Goal: Contribute content

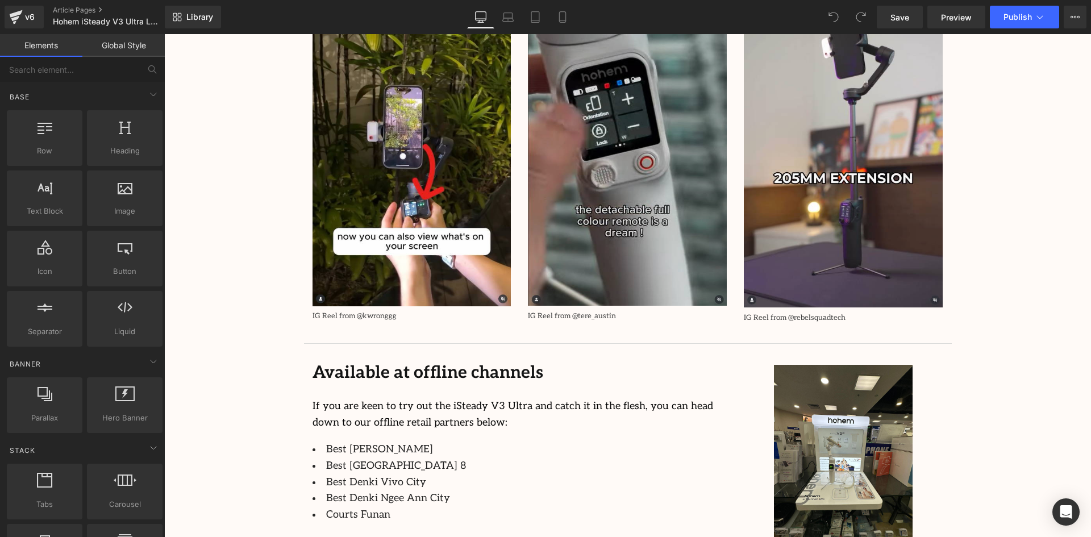
scroll to position [2387, 0]
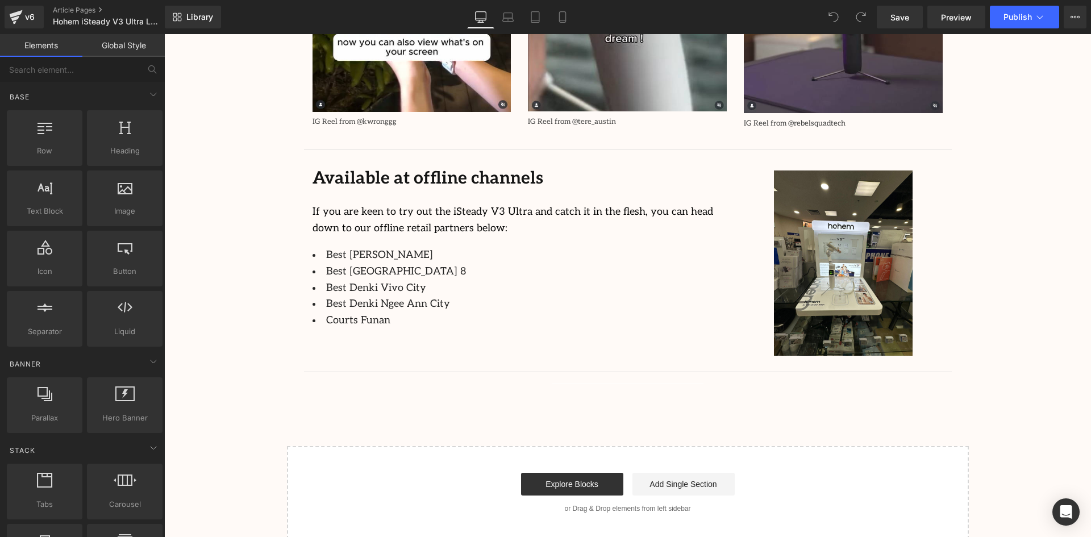
drag, startPoint x: 990, startPoint y: 242, endPoint x: 403, endPoint y: 277, distance: 587.5
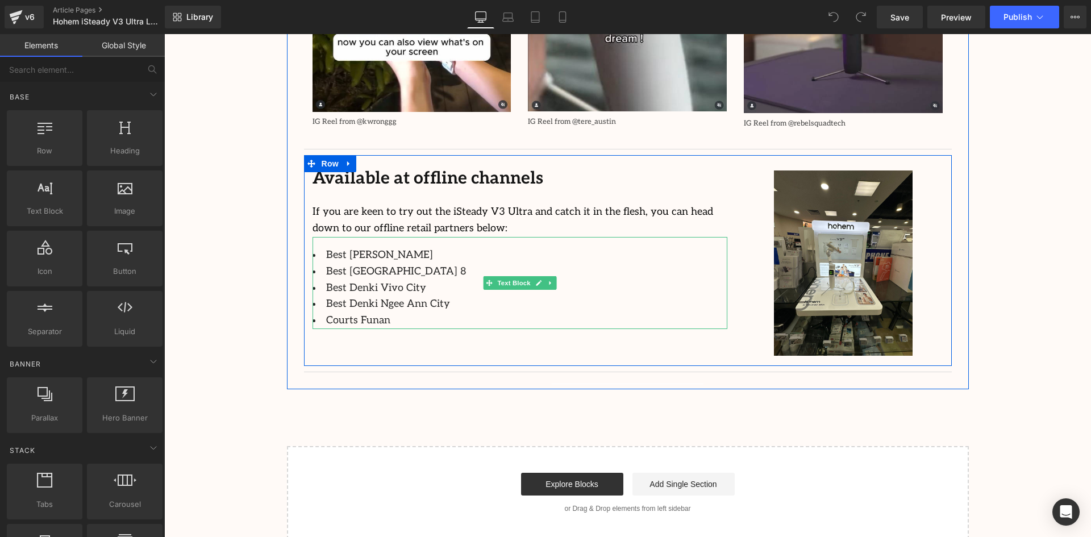
click at [382, 313] on li "Courts Funan" at bounding box center [520, 321] width 415 height 16
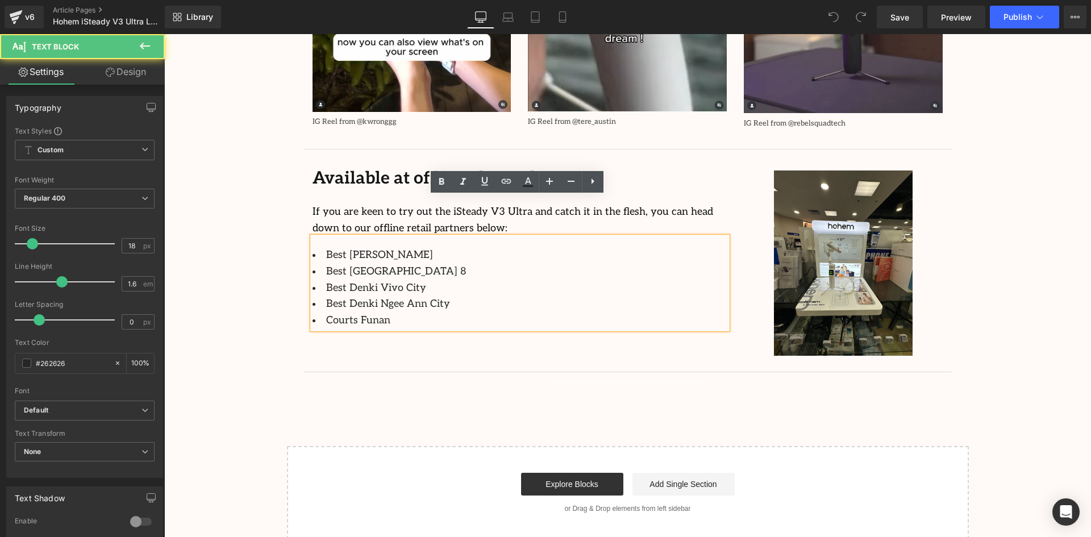
click at [382, 313] on li "Courts Funan" at bounding box center [520, 321] width 415 height 16
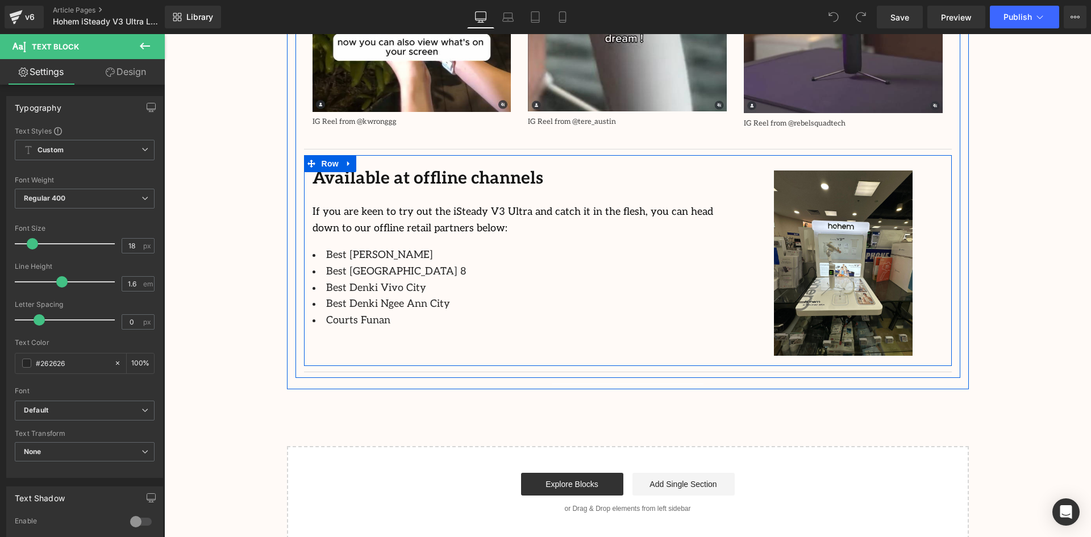
click at [380, 313] on li "Courts Funan" at bounding box center [520, 321] width 415 height 16
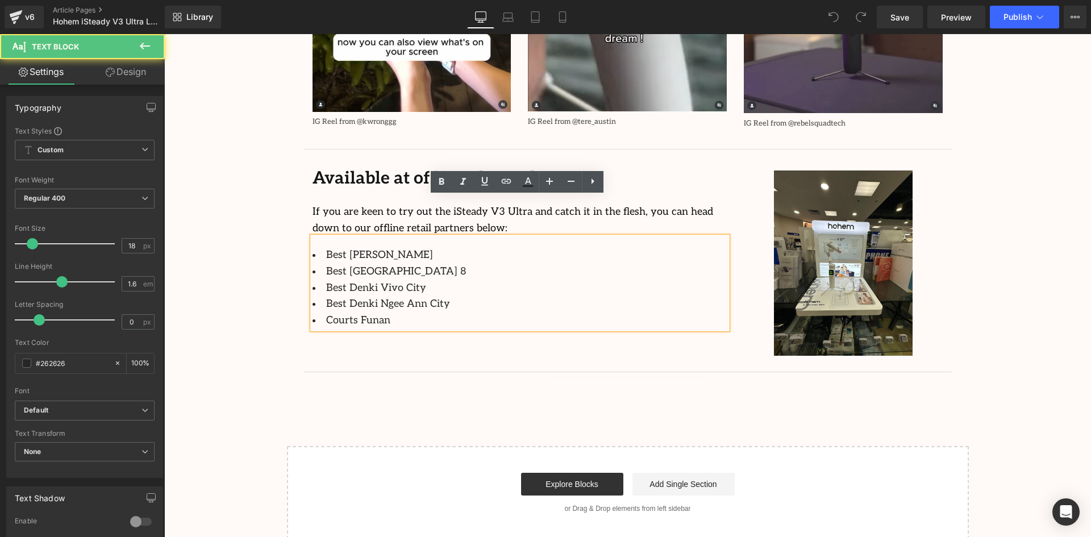
click at [387, 313] on li "Courts Funan" at bounding box center [520, 321] width 415 height 16
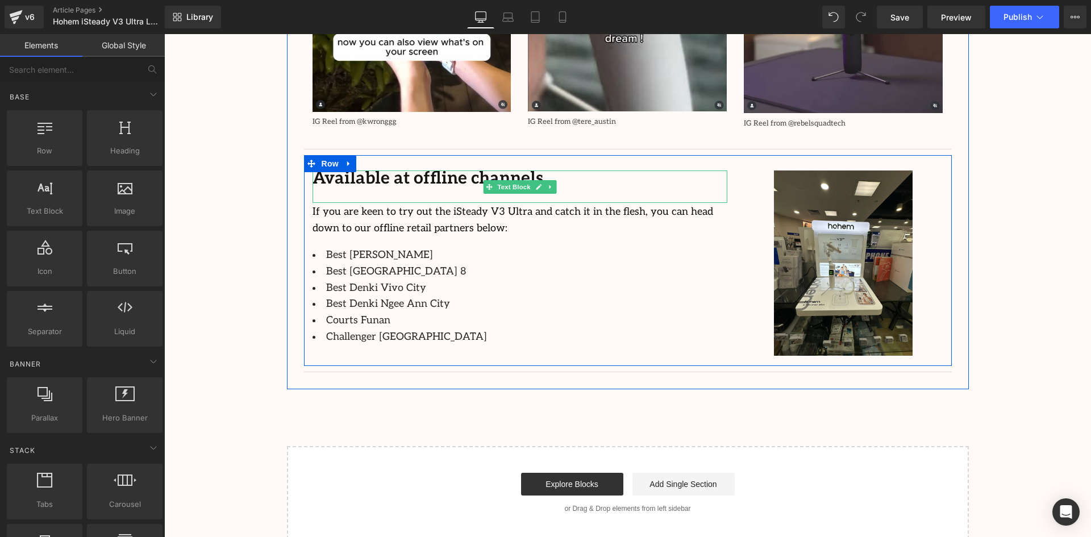
click at [565, 170] on p "Available at offline channels" at bounding box center [520, 179] width 415 height 19
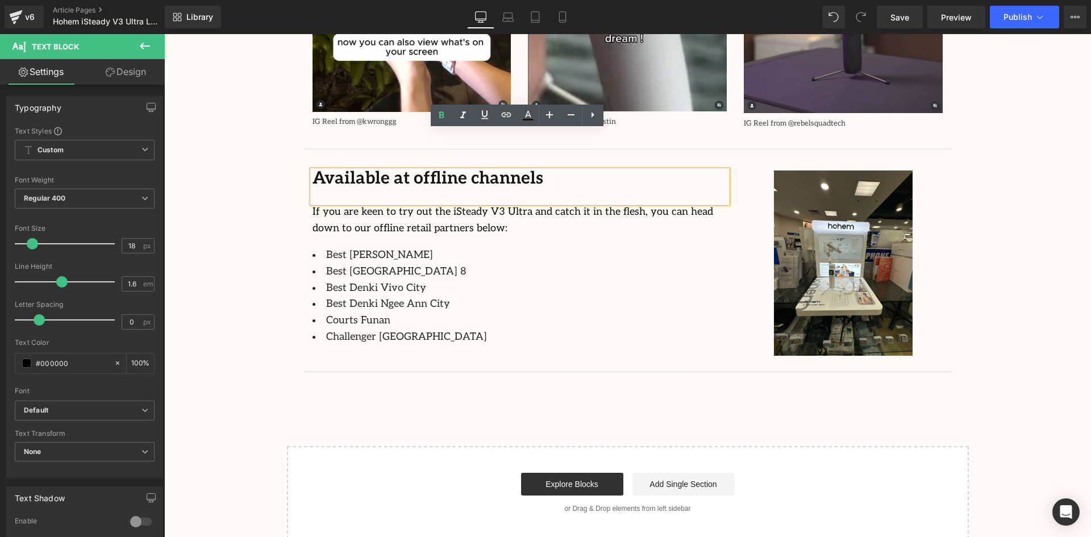
click at [539, 170] on p "Available at offline channels" at bounding box center [520, 179] width 415 height 19
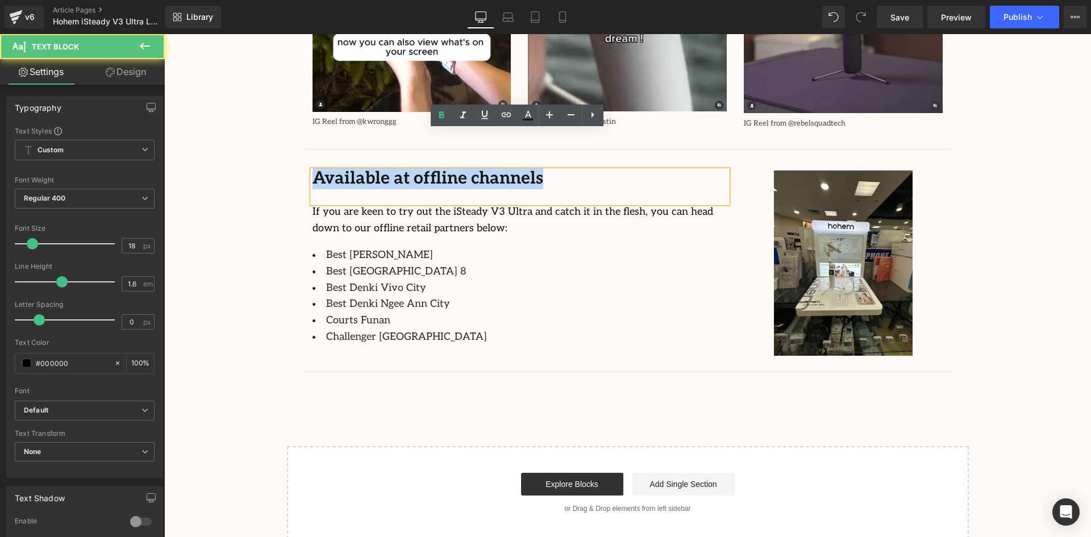
drag, startPoint x: 523, startPoint y: 148, endPoint x: 215, endPoint y: 163, distance: 308.9
copy b "Available at offline channels"
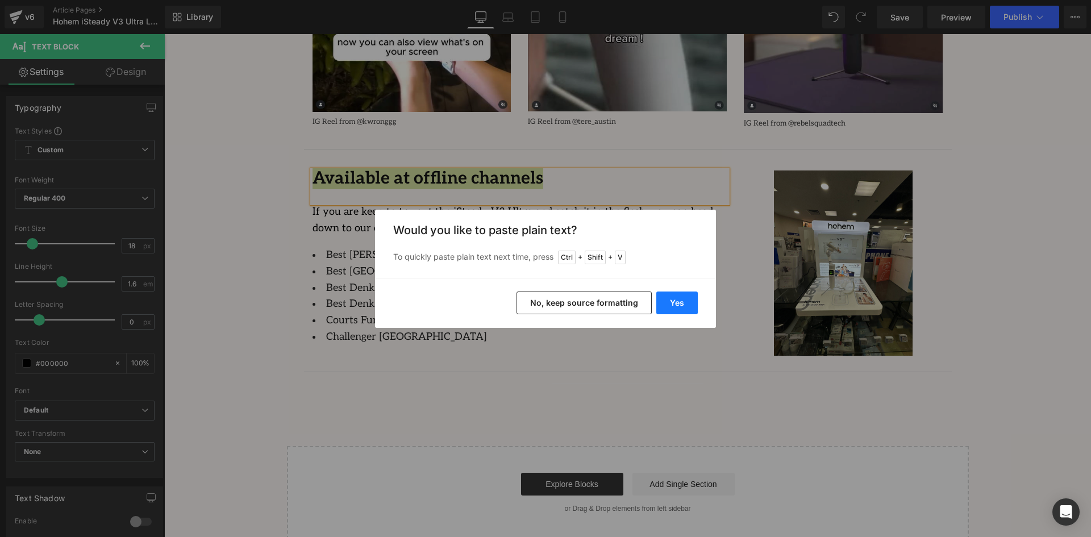
click at [687, 296] on button "Yes" at bounding box center [676, 303] width 41 height 23
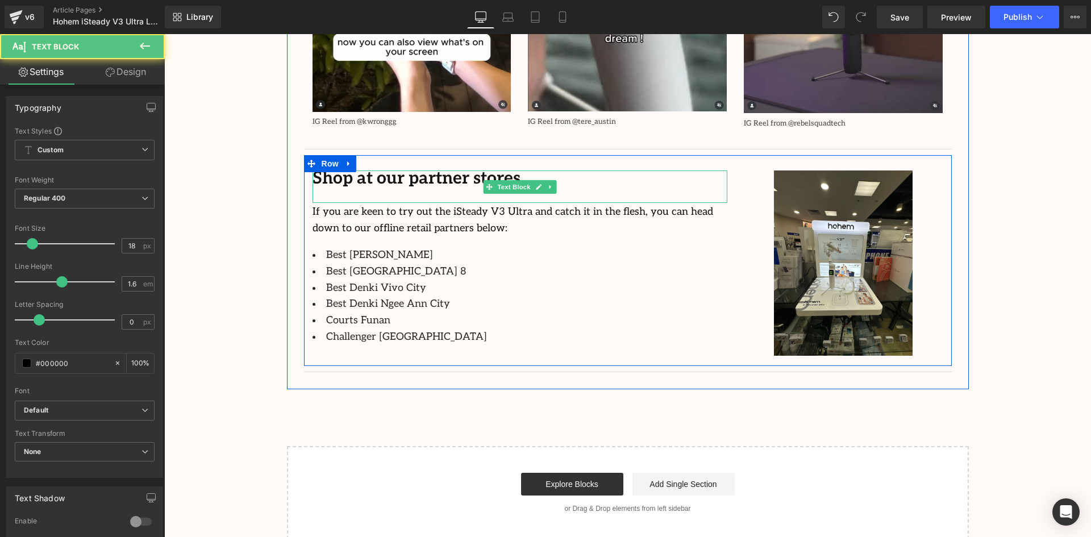
drag, startPoint x: 498, startPoint y: 134, endPoint x: 485, endPoint y: 139, distance: 13.8
click at [498, 168] on b "Shop at our partner stores" at bounding box center [417, 178] width 208 height 20
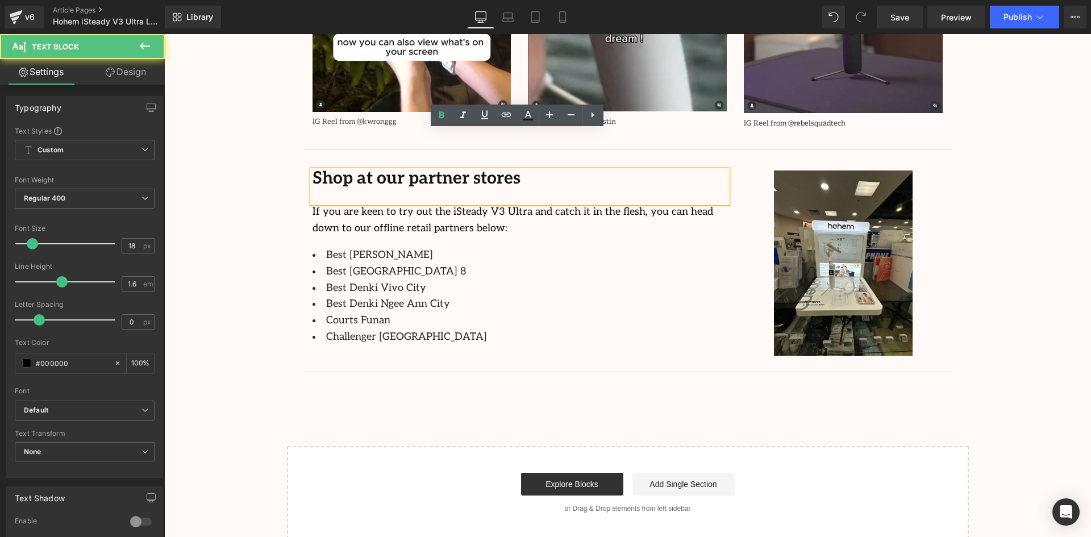
click at [415, 168] on b "Shop at our partner stores" at bounding box center [417, 178] width 208 height 20
click at [397, 168] on b "Shop at our partner stores" at bounding box center [417, 178] width 208 height 20
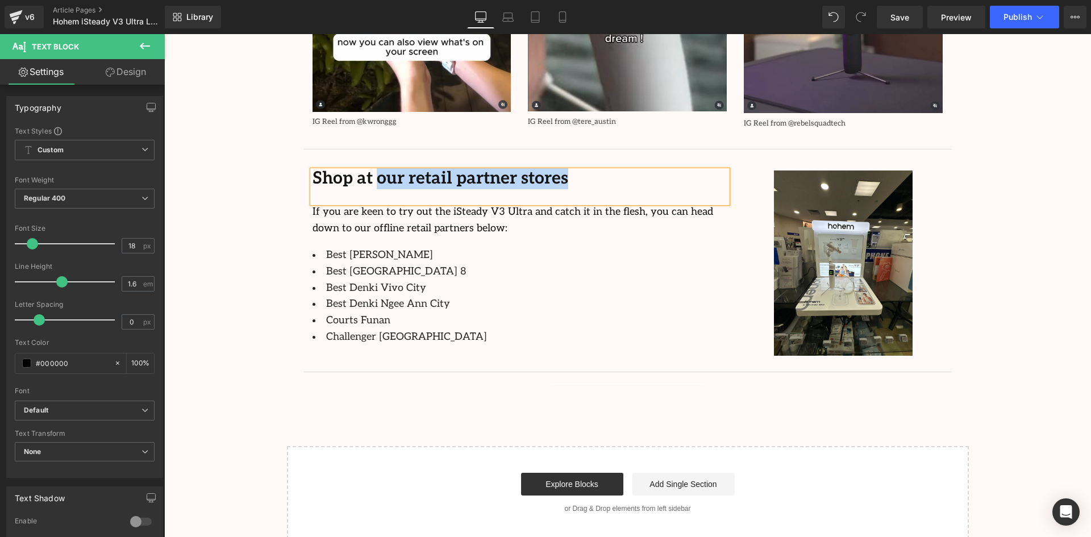
drag, startPoint x: 547, startPoint y: 139, endPoint x: 371, endPoint y: 142, distance: 176.2
click at [371, 170] on p "Shop at our retail partner stores" at bounding box center [520, 179] width 415 height 19
click at [574, 203] on div "If you are keen to try out the iSteady V3 Ultra and catch it in the flesh, you …" at bounding box center [520, 220] width 415 height 34
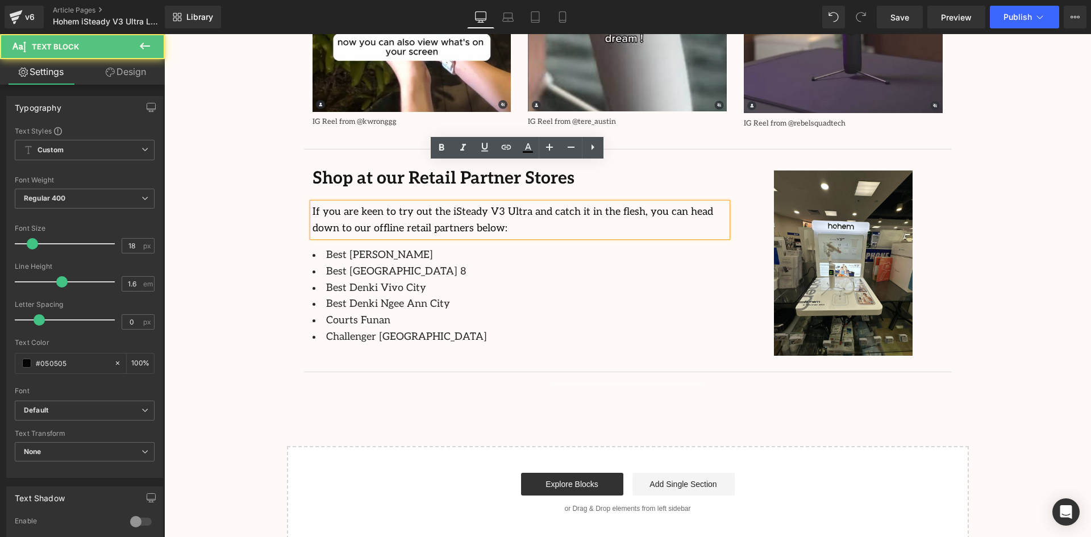
click at [560, 247] on li "Best [PERSON_NAME]" at bounding box center [520, 255] width 415 height 16
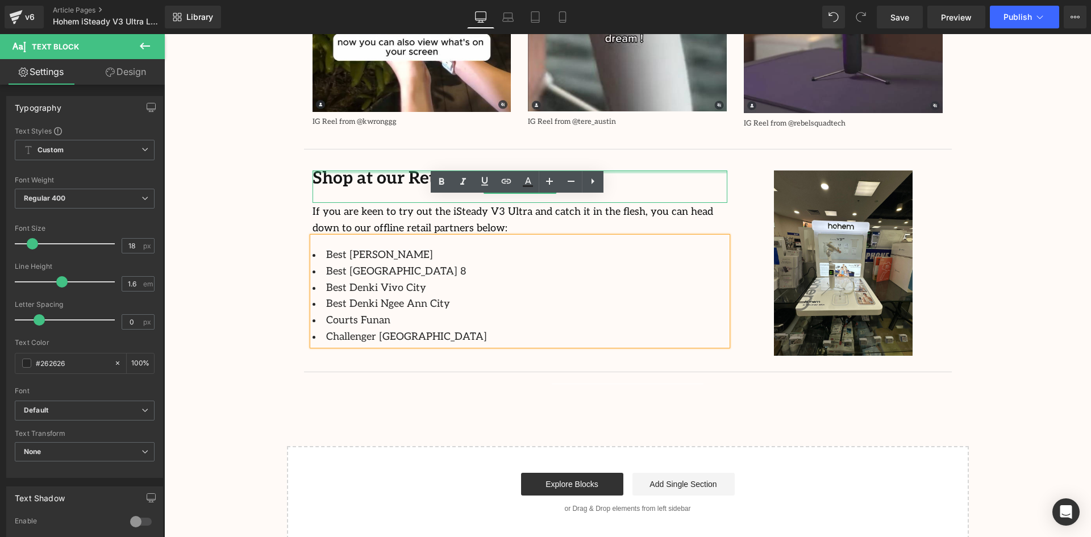
click at [375, 170] on div at bounding box center [520, 171] width 415 height 3
click at [402, 168] on b "Shop at our Retail Partner Stores" at bounding box center [444, 178] width 262 height 20
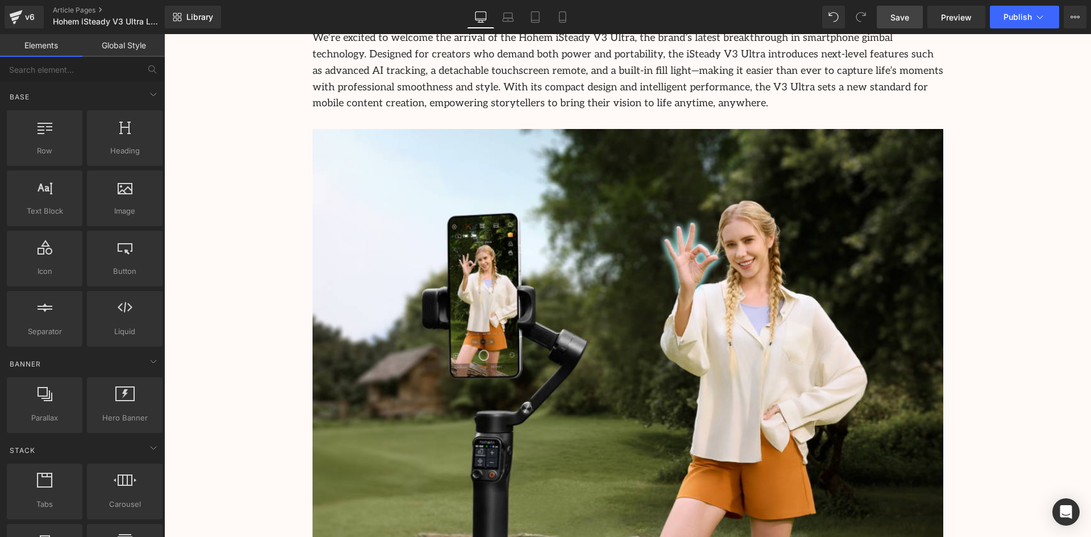
click at [893, 12] on span "Save" at bounding box center [900, 17] width 19 height 12
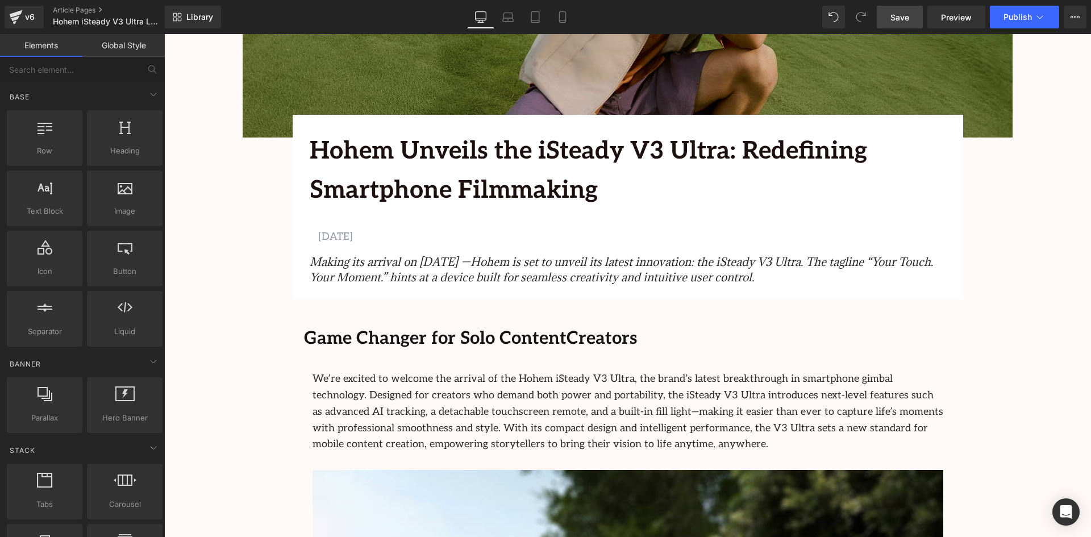
scroll to position [114, 0]
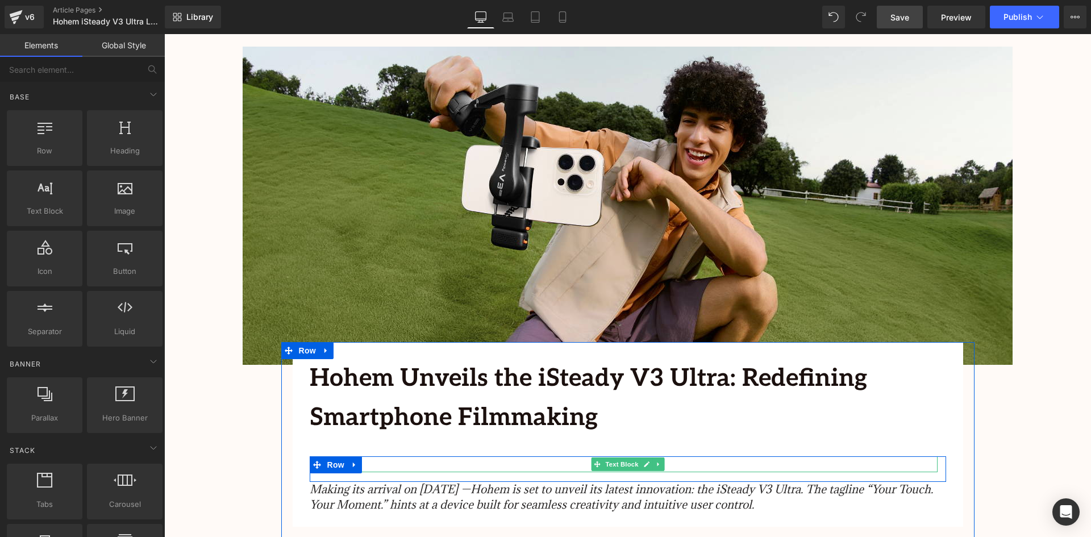
click at [385, 463] on p "SEPTEMBER 2, 2025" at bounding box center [627, 464] width 619 height 16
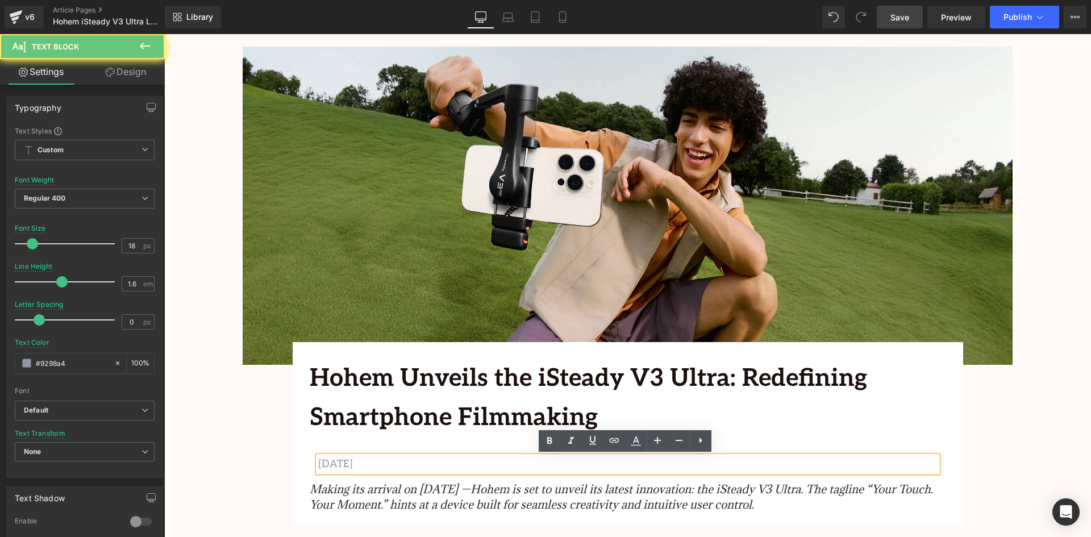
click at [383, 463] on p "SEPTEMBER 2, 2025" at bounding box center [627, 464] width 619 height 16
click at [381, 467] on p "SEPTEMBER 2, 2025" at bounding box center [627, 464] width 619 height 16
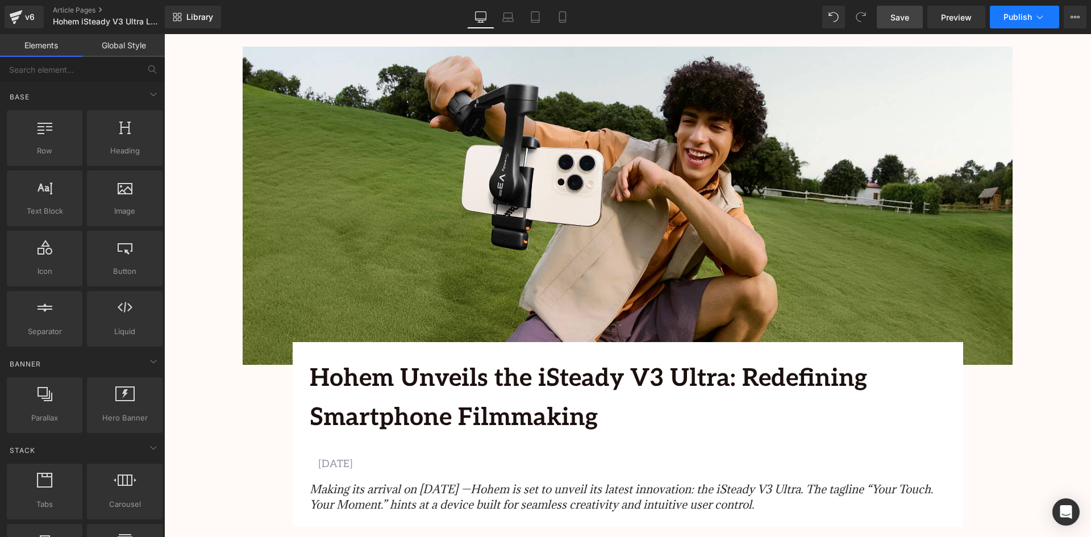
click at [1012, 18] on span "Publish" at bounding box center [1018, 17] width 28 height 9
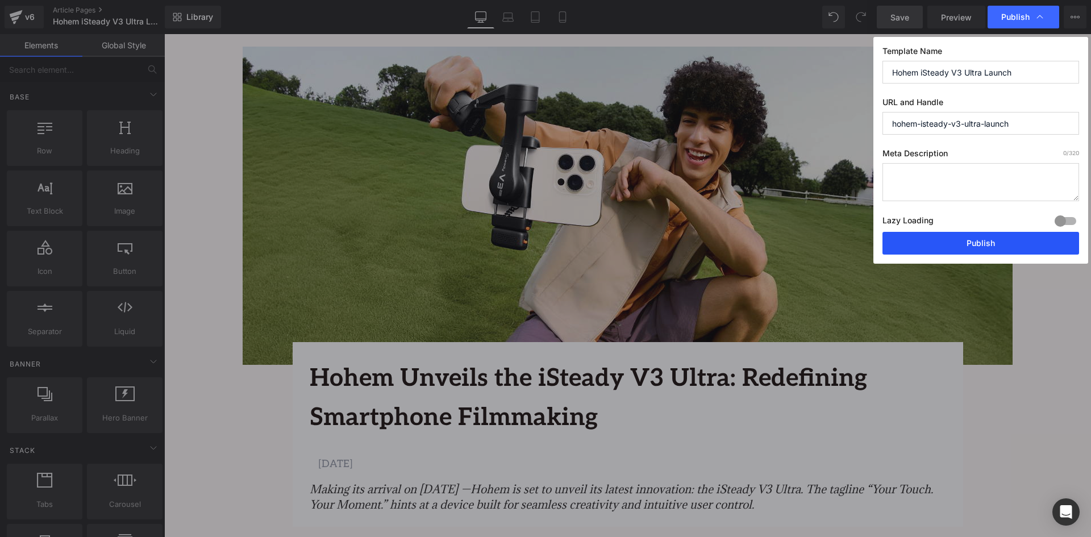
click at [1015, 244] on button "Publish" at bounding box center [981, 243] width 197 height 23
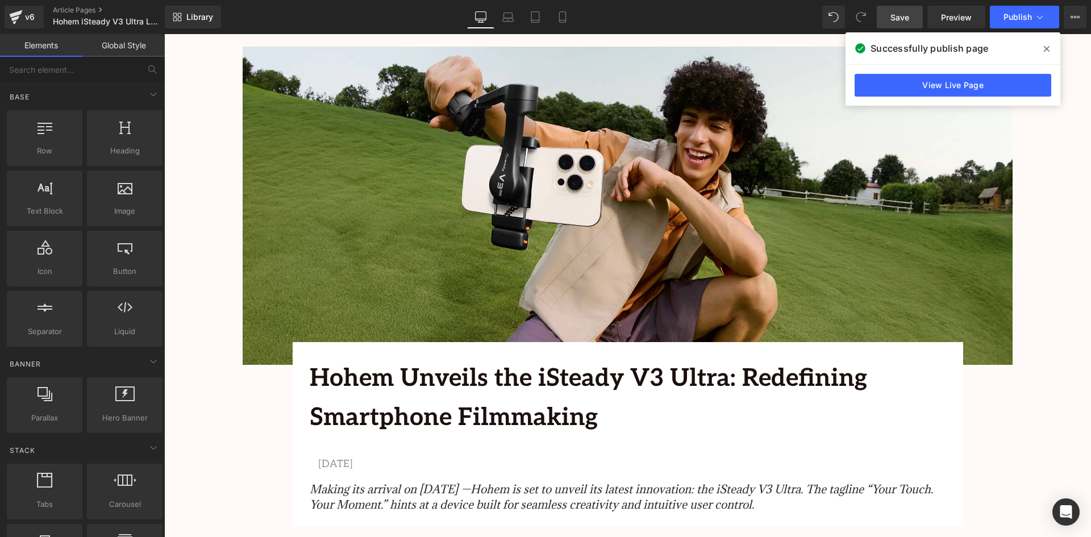
click at [1051, 47] on span at bounding box center [1047, 49] width 18 height 18
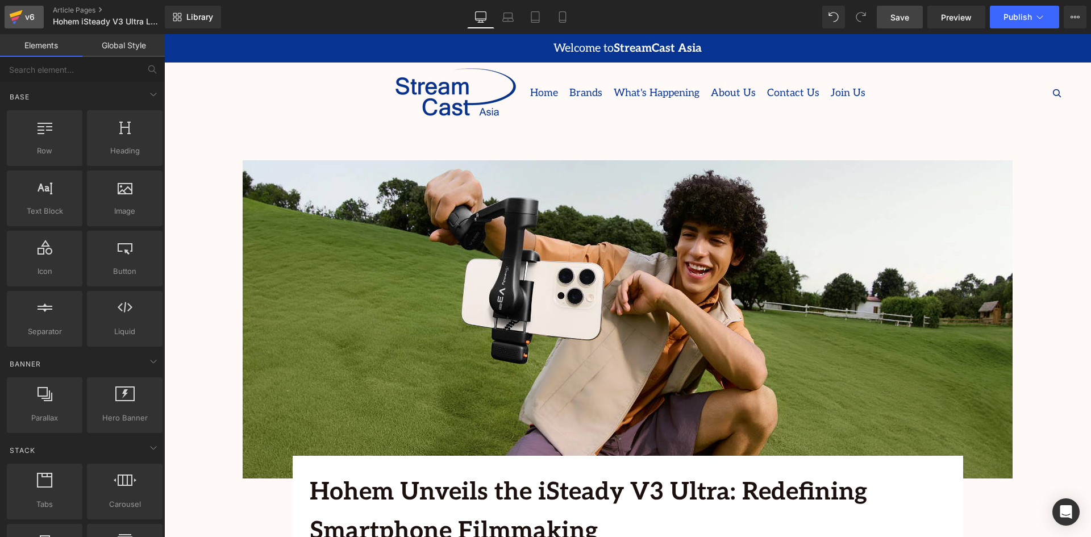
click at [36, 21] on div "v6" at bounding box center [30, 17] width 14 height 15
